Goal: Task Accomplishment & Management: Use online tool/utility

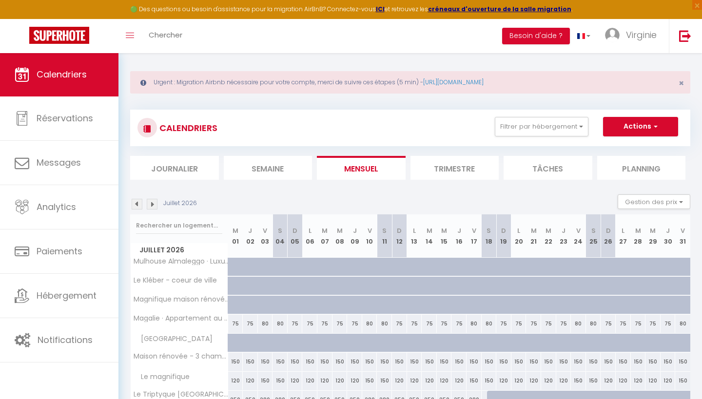
click at [137, 203] on img at bounding box center [137, 204] width 11 height 11
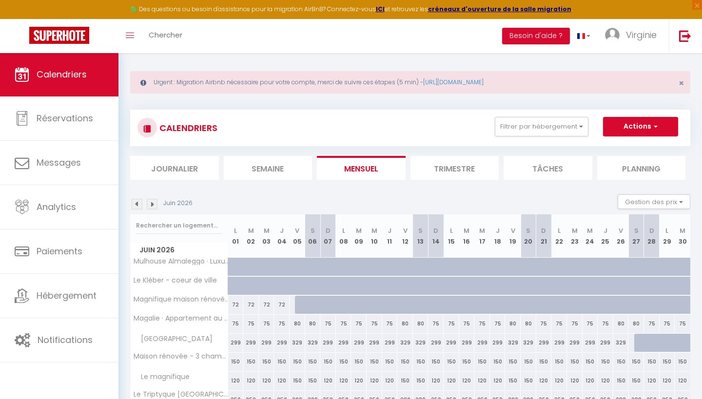
click at [137, 203] on img at bounding box center [137, 204] width 11 height 11
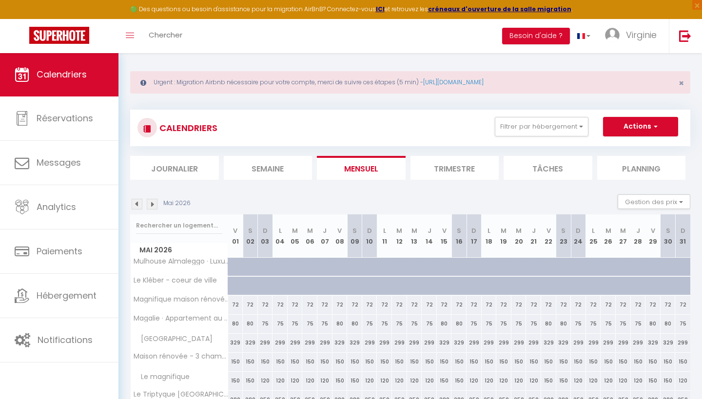
click at [137, 203] on img at bounding box center [137, 204] width 11 height 11
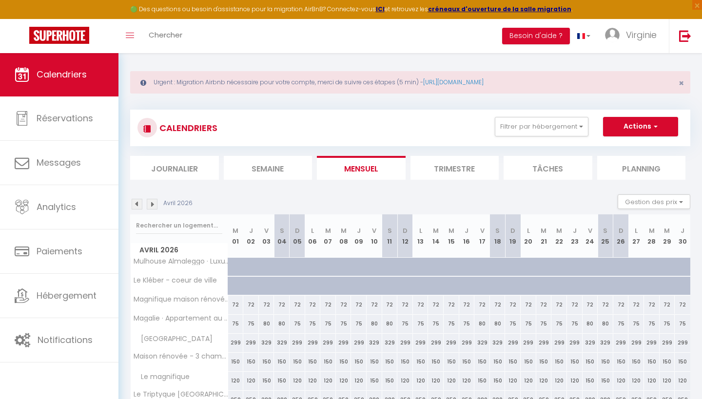
click at [137, 203] on img at bounding box center [137, 204] width 11 height 11
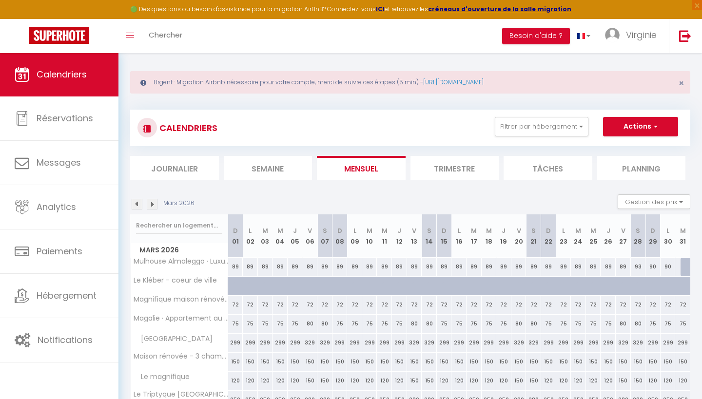
click at [137, 203] on img at bounding box center [137, 204] width 11 height 11
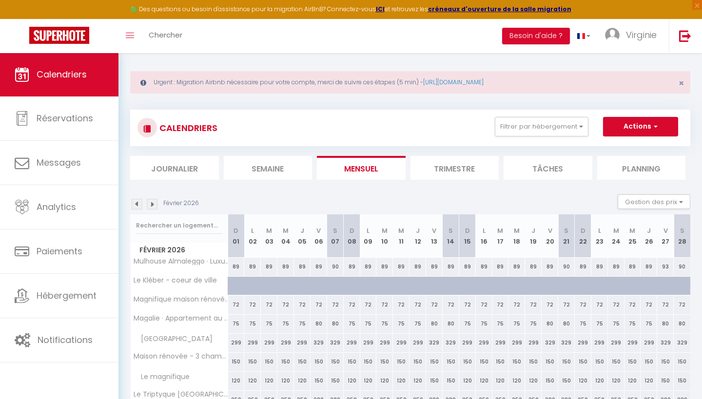
click at [137, 203] on img at bounding box center [137, 204] width 11 height 11
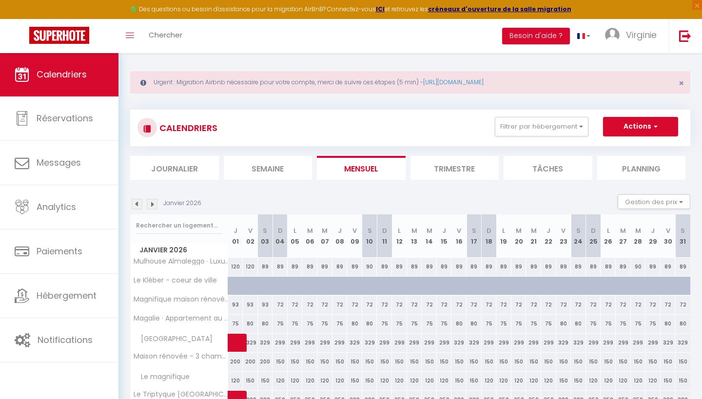
click at [137, 203] on img at bounding box center [137, 204] width 11 height 11
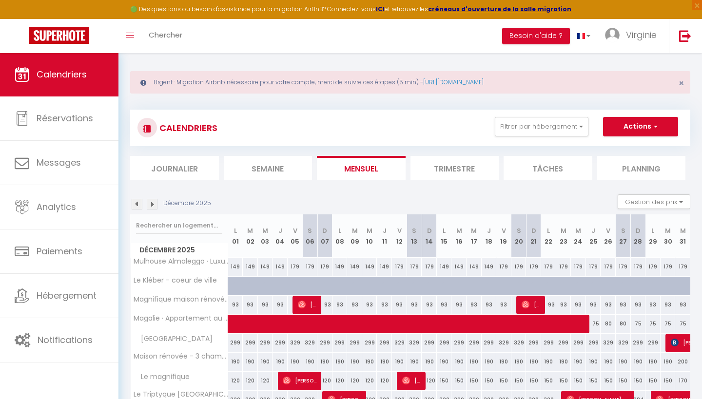
click at [137, 203] on img at bounding box center [137, 204] width 11 height 11
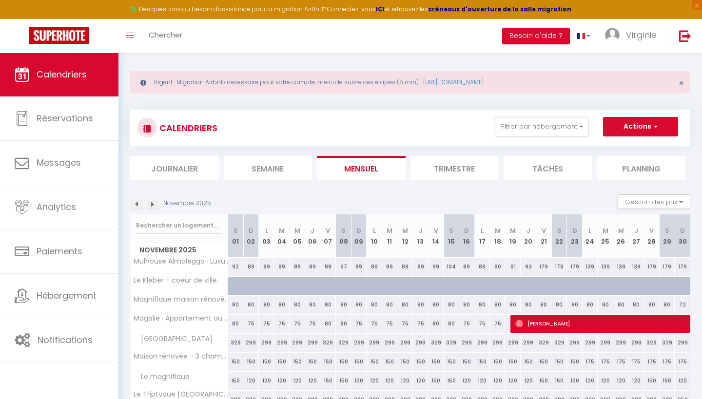
click at [137, 203] on img at bounding box center [137, 204] width 11 height 11
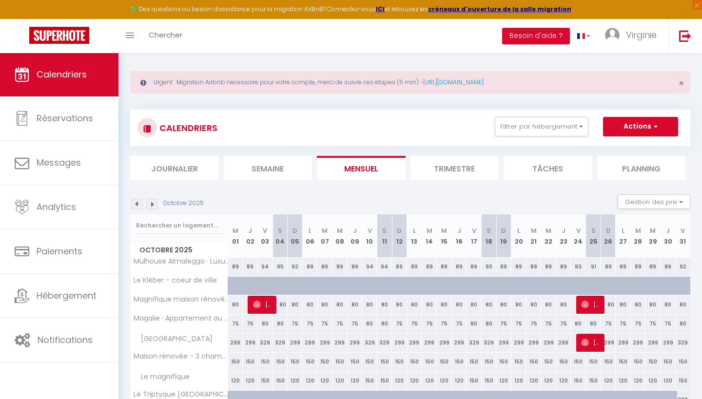
click at [137, 203] on img at bounding box center [137, 204] width 11 height 11
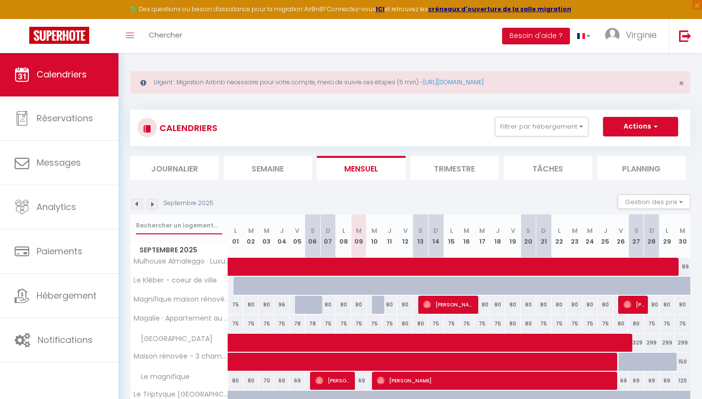
click at [166, 222] on input "text" at bounding box center [179, 226] width 86 height 18
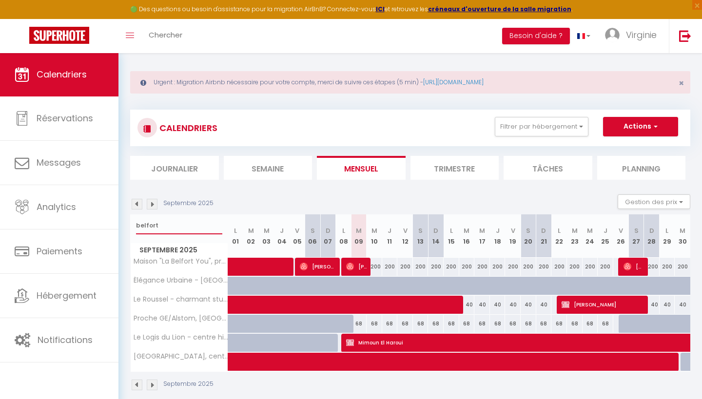
type input "belfort"
click at [378, 266] on div "200" at bounding box center [375, 267] width 16 height 18
type input "200"
type input "Mer 10 Septembre 2025"
type input "Jeu 11 Septembre 2025"
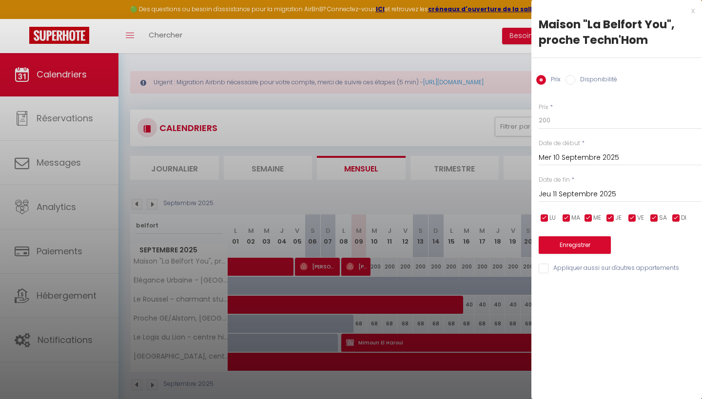
click at [693, 11] on div "x" at bounding box center [612, 11] width 163 height 12
